Goal: Communication & Community: Answer question/provide support

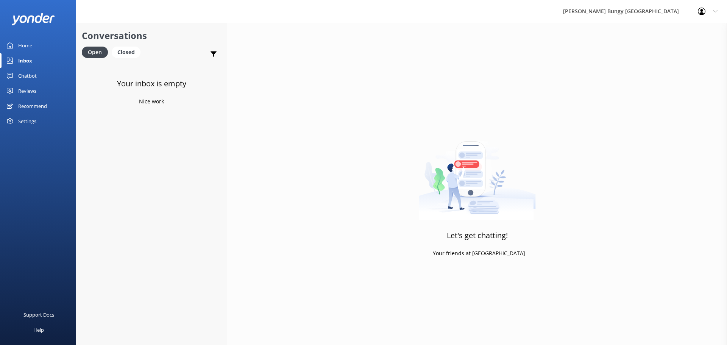
click at [333, 69] on div "Let's get chatting! - Your friends at [GEOGRAPHIC_DATA]" at bounding box center [477, 195] width 500 height 345
click at [193, 229] on div "Your inbox is empty Nice work" at bounding box center [151, 234] width 151 height 345
drag, startPoint x: 129, startPoint y: 71, endPoint x: 169, endPoint y: 92, distance: 45.5
click at [129, 71] on h4 "Website Visitor" at bounding box center [152, 72] width 108 height 8
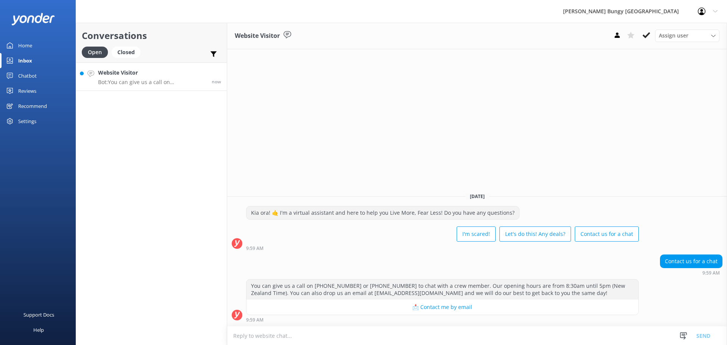
click at [343, 335] on textarea at bounding box center [477, 335] width 500 height 19
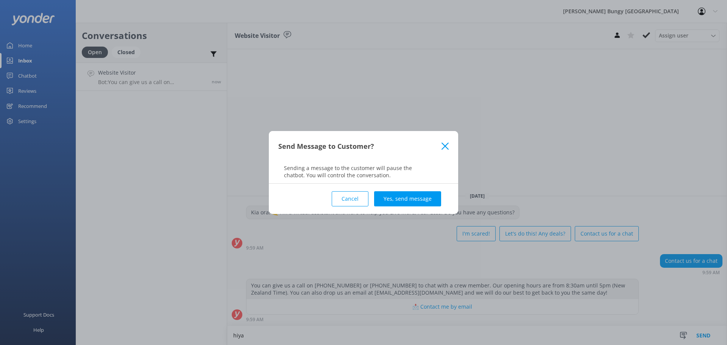
type textarea "hiya"
click at [406, 191] on div "Cancel Yes, send message" at bounding box center [363, 199] width 170 height 30
click at [402, 196] on button "Yes, send message" at bounding box center [407, 198] width 67 height 15
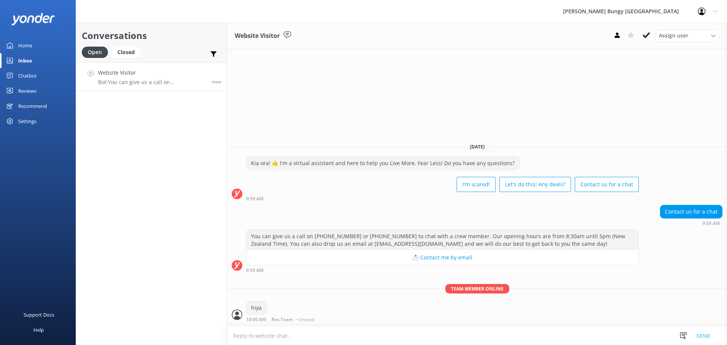
click at [436, 331] on textarea at bounding box center [477, 335] width 500 height 19
type textarea "how can we help?"
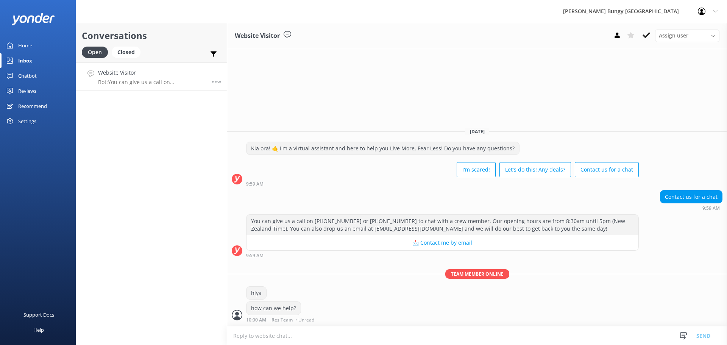
click at [255, 110] on div "Website Visitor Assign user [PERSON_NAME] [PERSON_NAME] Tech Admin [PERSON_NAME…" at bounding box center [477, 184] width 500 height 322
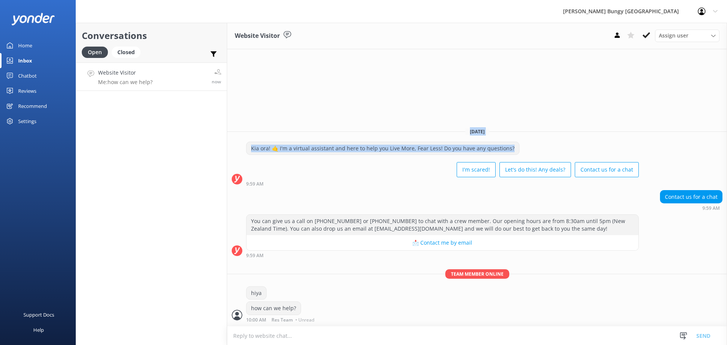
drag, startPoint x: 529, startPoint y: 154, endPoint x: 374, endPoint y: 128, distance: 157.4
click at [374, 128] on div "[DATE] Kia ora! 🤙 I'm a virtual assistant and here to help you Live More, Fear …" at bounding box center [477, 223] width 500 height 204
click at [383, 123] on div "[DATE] Kia ora! 🤙 I'm a virtual assistant and here to help you Live More, Fear …" at bounding box center [477, 223] width 500 height 204
drag, startPoint x: 438, startPoint y: 123, endPoint x: 518, endPoint y: 151, distance: 85.1
click at [518, 151] on div "[DATE] Kia ora! 🤙 I'm a virtual assistant and here to help you Live More, Fear …" at bounding box center [477, 223] width 500 height 204
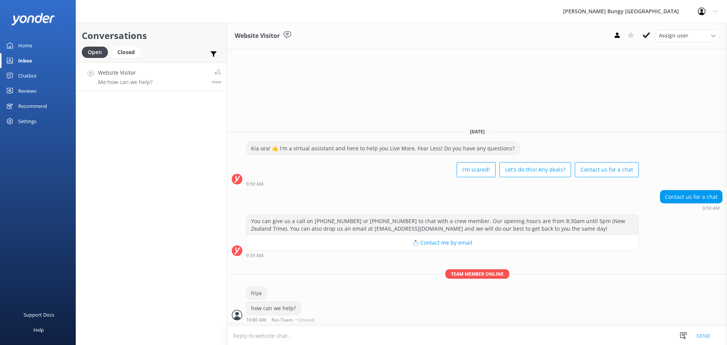
click at [520, 151] on div "Kia ora! 🤙 I'm a virtual assistant and here to help you Live More, Fear Less! D…" at bounding box center [442, 161] width 392 height 39
click at [128, 178] on div "Conversations Open Closed Important Assigned to me Unassigned Website Visitor M…" at bounding box center [151, 184] width 151 height 322
click at [120, 53] on div "Closed" at bounding box center [126, 52] width 29 height 11
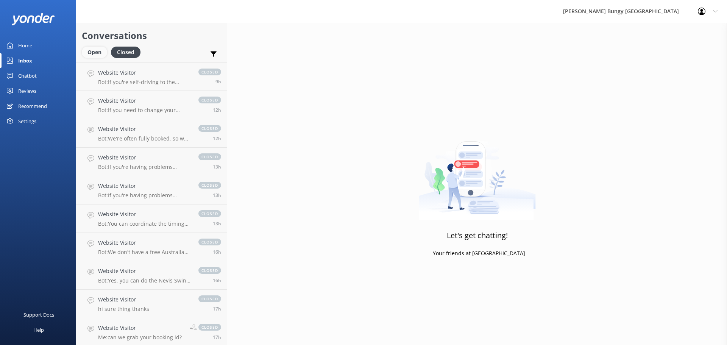
click at [97, 52] on div "Open" at bounding box center [94, 52] width 25 height 11
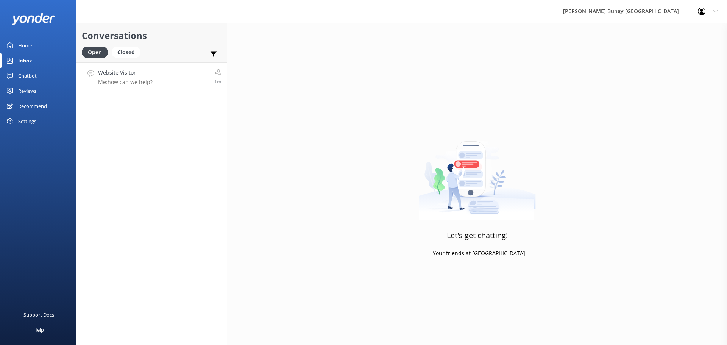
click at [124, 67] on link "Website Visitor Me: how can we help? 1m" at bounding box center [151, 76] width 151 height 28
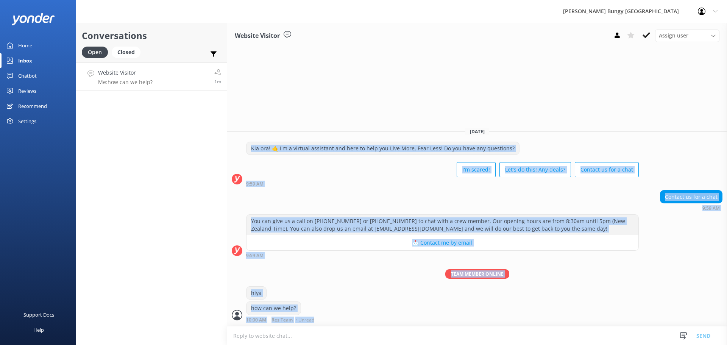
drag, startPoint x: 229, startPoint y: 187, endPoint x: 492, endPoint y: 363, distance: 317.1
click at [492, 344] on html "[PERSON_NAME] Bungy New Zealand Profile Settings Logout Home Inbox Chatbot Cont…" at bounding box center [363, 172] width 727 height 345
click at [470, 324] on div "Team member online hiya how can we help? 10:00 AM Res Team • Unread" at bounding box center [477, 297] width 500 height 57
drag, startPoint x: 384, startPoint y: 325, endPoint x: 102, endPoint y: 49, distance: 394.7
click at [102, 49] on div "Conversations Open Closed Important Assigned to me Unassigned Website Visitor M…" at bounding box center [401, 184] width 651 height 322
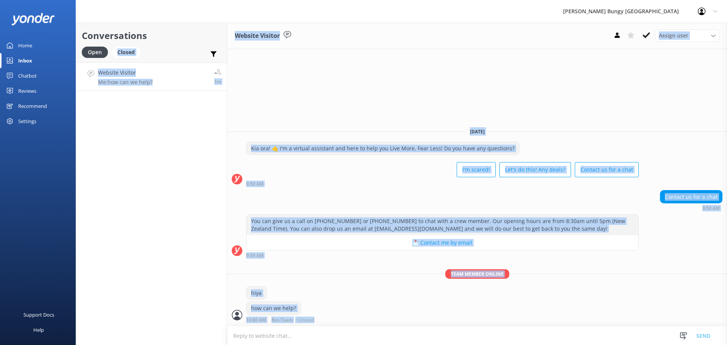
click at [117, 111] on div "Conversations Open Closed Important Assigned to me Unassigned Website Visitor M…" at bounding box center [151, 184] width 151 height 322
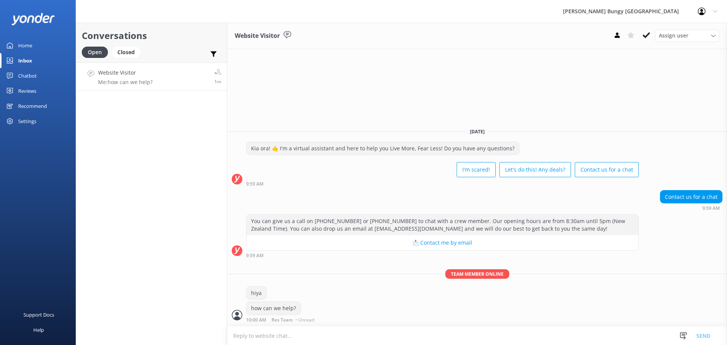
click at [302, 120] on div "Website Visitor Assign user [PERSON_NAME] [PERSON_NAME] Tech Admin [PERSON_NAME…" at bounding box center [477, 184] width 500 height 322
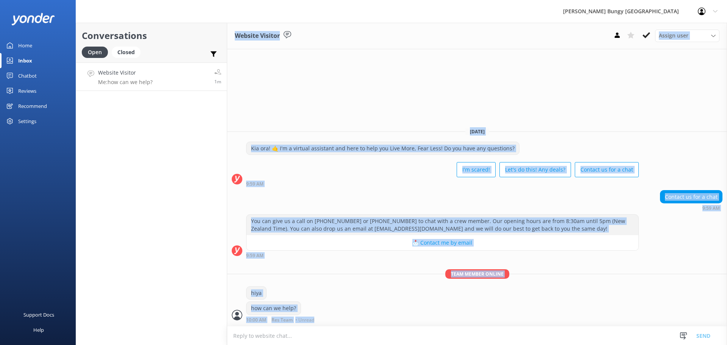
drag, startPoint x: 233, startPoint y: 36, endPoint x: 568, endPoint y: 334, distance: 448.2
click at [568, 334] on div "Website Visitor Assign user [PERSON_NAME] [PERSON_NAME] Tech Admin [PERSON_NAME…" at bounding box center [477, 184] width 500 height 322
click at [534, 296] on div "hiya" at bounding box center [477, 294] width 500 height 16
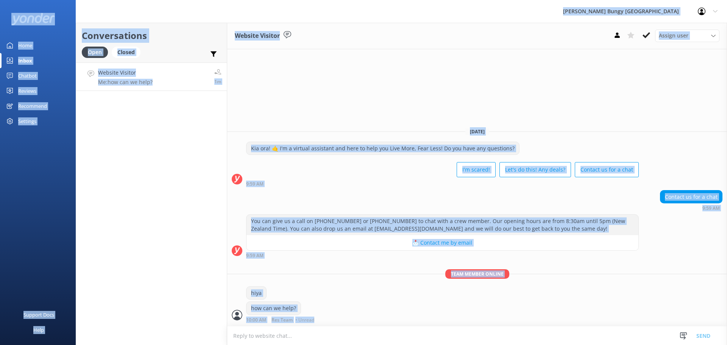
drag, startPoint x: 347, startPoint y: 323, endPoint x: 84, endPoint y: 0, distance: 416.1
click at [84, 23] on div "[PERSON_NAME] Bungy New Zealand Profile Settings Logout Home Inbox Chatbot Cont…" at bounding box center [363, 184] width 727 height 322
click at [184, 154] on div "Conversations Open Closed Important Assigned to me Unassigned Website Visitor M…" at bounding box center [151, 184] width 151 height 322
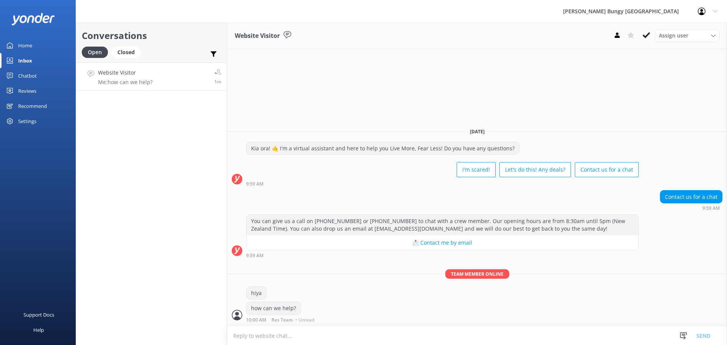
click at [309, 98] on div "Website Visitor Assign user [PERSON_NAME] [PERSON_NAME] Tech Admin [PERSON_NAME…" at bounding box center [477, 184] width 500 height 322
click at [132, 52] on div "Closed" at bounding box center [126, 52] width 29 height 11
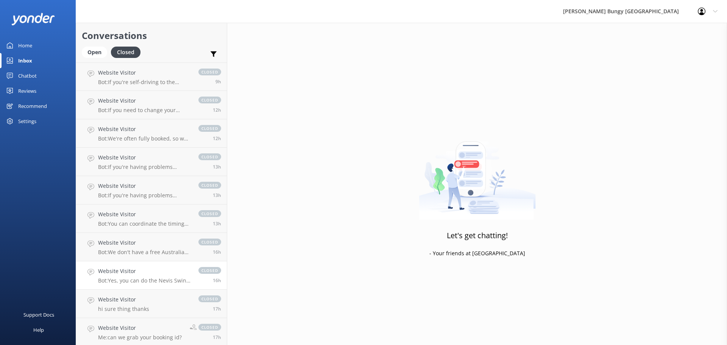
click at [159, 268] on h4 "Website Visitor" at bounding box center [144, 271] width 93 height 8
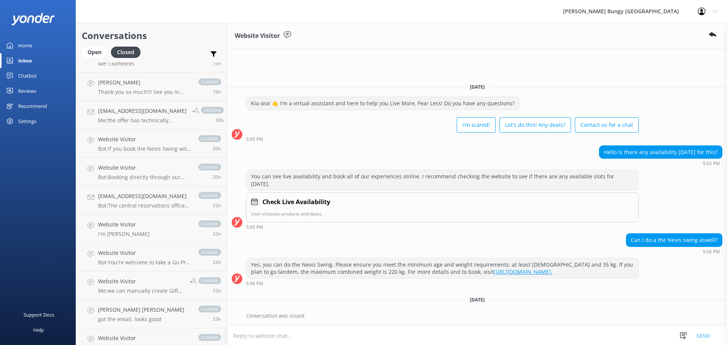
scroll to position [530, 0]
click at [149, 229] on link "Website Visitor I'm [PERSON_NAME] closed 22h" at bounding box center [151, 228] width 151 height 28
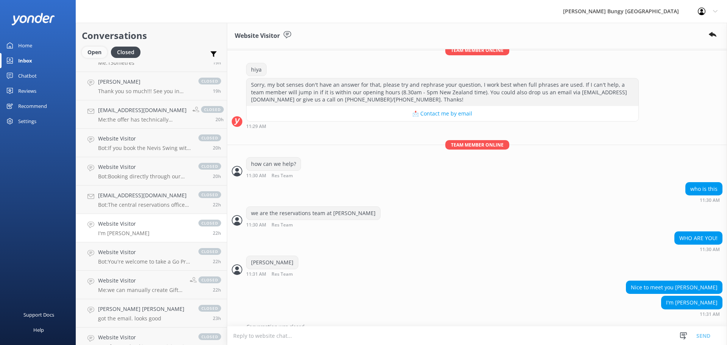
scroll to position [164, 0]
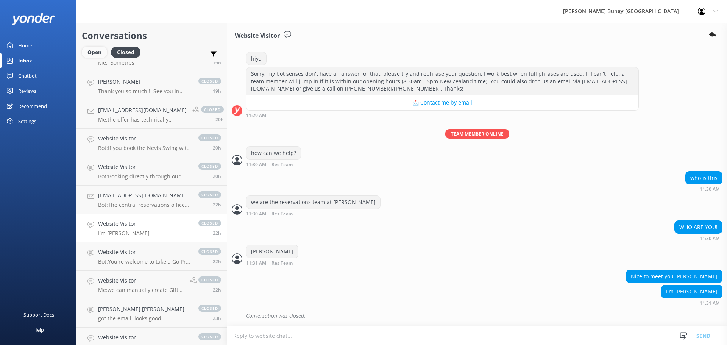
click at [103, 53] on div "Open" at bounding box center [94, 52] width 25 height 11
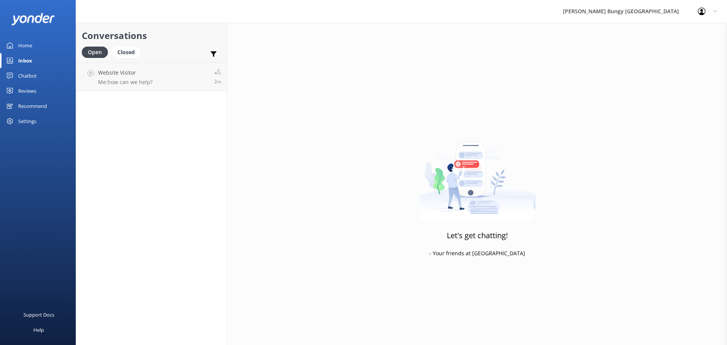
click at [370, 293] on div "Let's get chatting! - Your friends at [GEOGRAPHIC_DATA]" at bounding box center [477, 195] width 500 height 345
click at [159, 81] on link "Website Visitor Me: how can we help? 2m" at bounding box center [151, 76] width 151 height 28
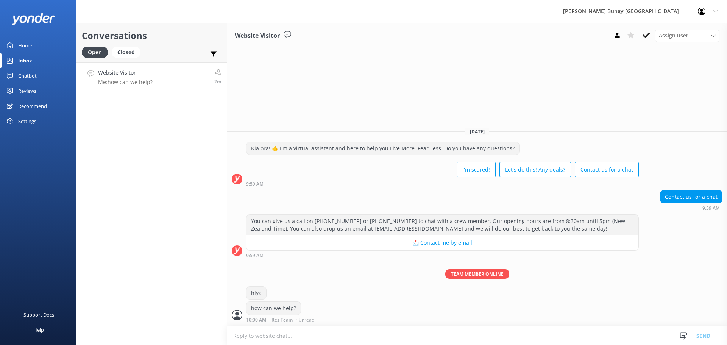
click at [199, 186] on div "Conversations Open Closed Important Assigned to me Unassigned Website Visitor M…" at bounding box center [151, 184] width 151 height 322
click at [111, 67] on link "Website Visitor Bot: Rain, sun, or snow—our activities go ahead in most weather…" at bounding box center [151, 76] width 151 height 28
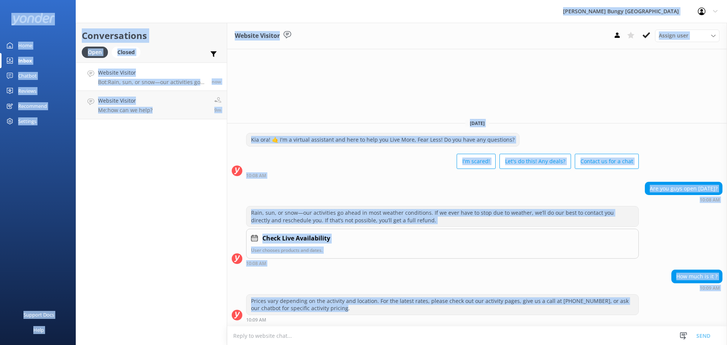
drag, startPoint x: 357, startPoint y: 310, endPoint x: 100, endPoint y: 10, distance: 394.8
click at [100, 23] on div "[PERSON_NAME] Bungy New Zealand Profile Settings Logout Home Inbox Chatbot Cont…" at bounding box center [363, 184] width 727 height 322
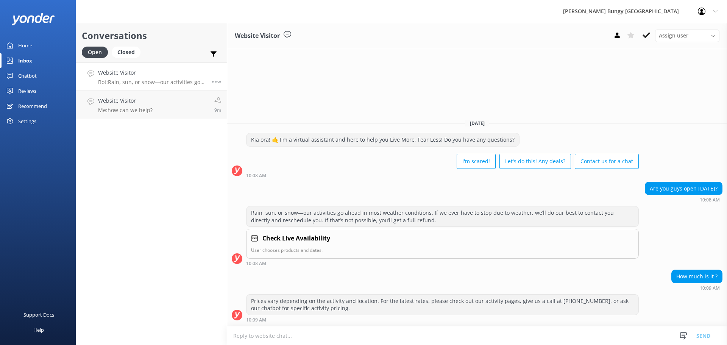
drag, startPoint x: 100, startPoint y: 10, endPoint x: 103, endPoint y: 19, distance: 9.9
click at [103, 19] on div "[PERSON_NAME] Bungy [GEOGRAPHIC_DATA] Profile Settings Logout" at bounding box center [363, 11] width 727 height 23
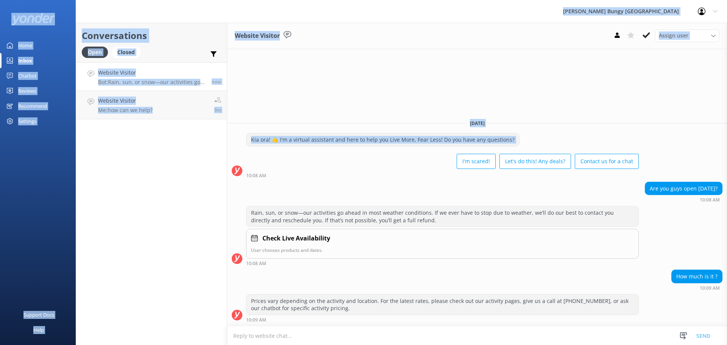
drag, startPoint x: 90, startPoint y: 10, endPoint x: 285, endPoint y: 163, distance: 248.0
click at [285, 163] on div "[PERSON_NAME] Bungy New Zealand Profile Settings Logout Home Inbox Chatbot Cont…" at bounding box center [363, 184] width 727 height 322
click at [175, 198] on div "Conversations Open Closed Important Assigned to me Unassigned Website Visitor B…" at bounding box center [151, 184] width 151 height 322
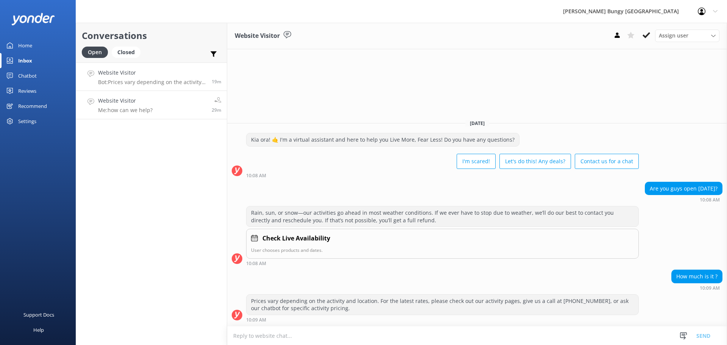
click at [161, 108] on link "Website Visitor Me: how can we help? 29m" at bounding box center [151, 105] width 151 height 28
